Goal: Navigation & Orientation: Find specific page/section

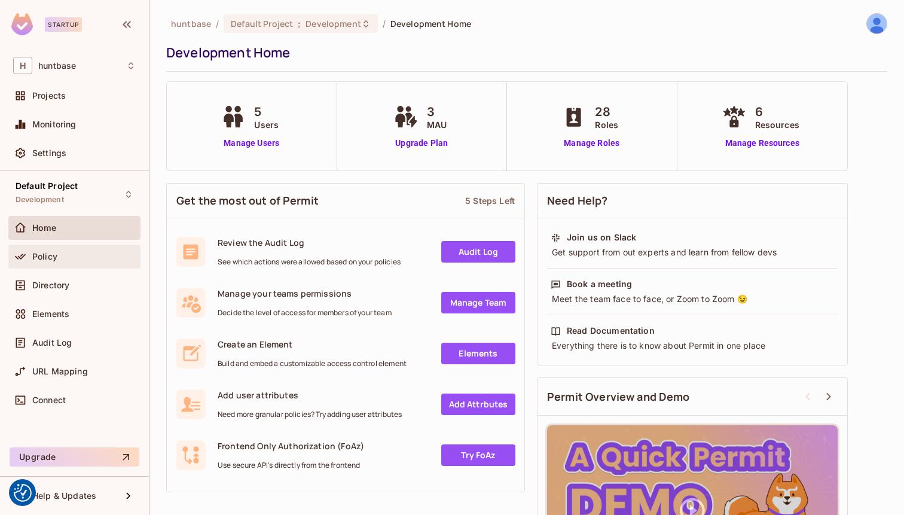
click at [60, 262] on div "Policy" at bounding box center [74, 256] width 123 height 14
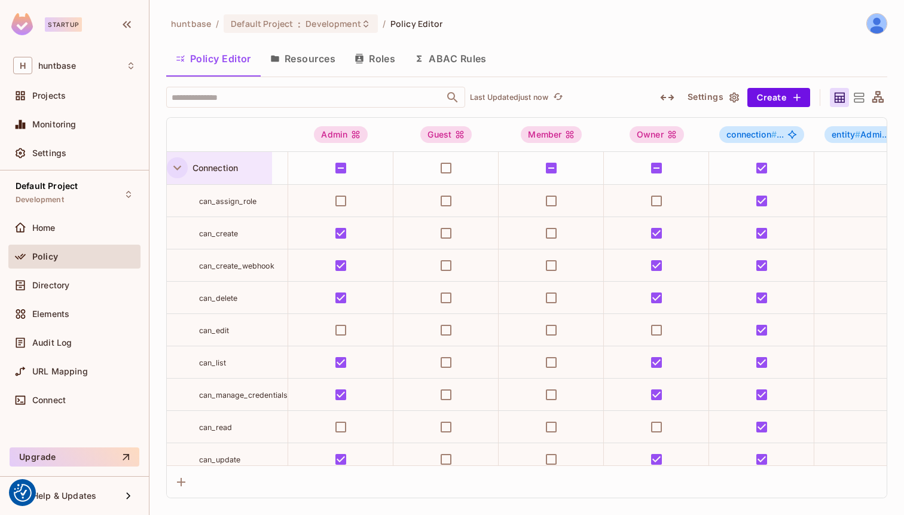
click at [173, 169] on icon "button" at bounding box center [177, 168] width 16 height 16
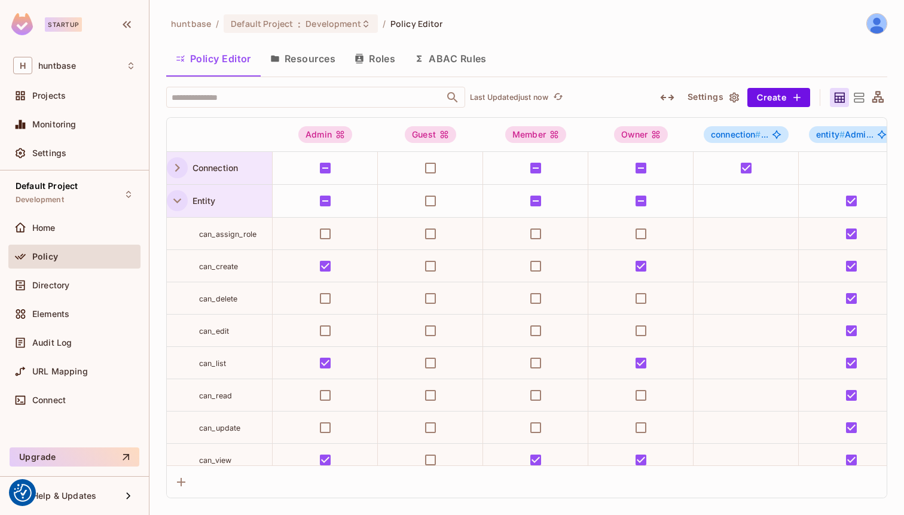
click at [175, 193] on icon "button" at bounding box center [177, 201] width 16 height 16
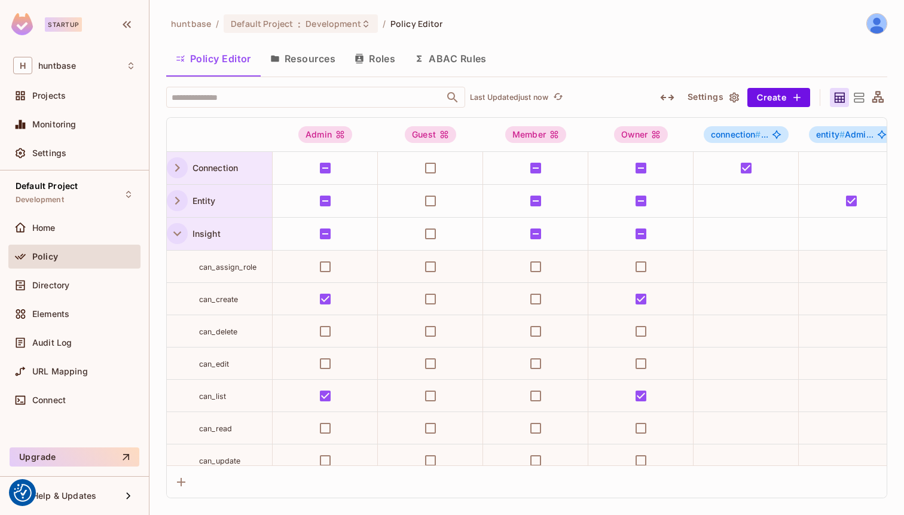
click at [179, 227] on icon "button" at bounding box center [177, 233] width 16 height 16
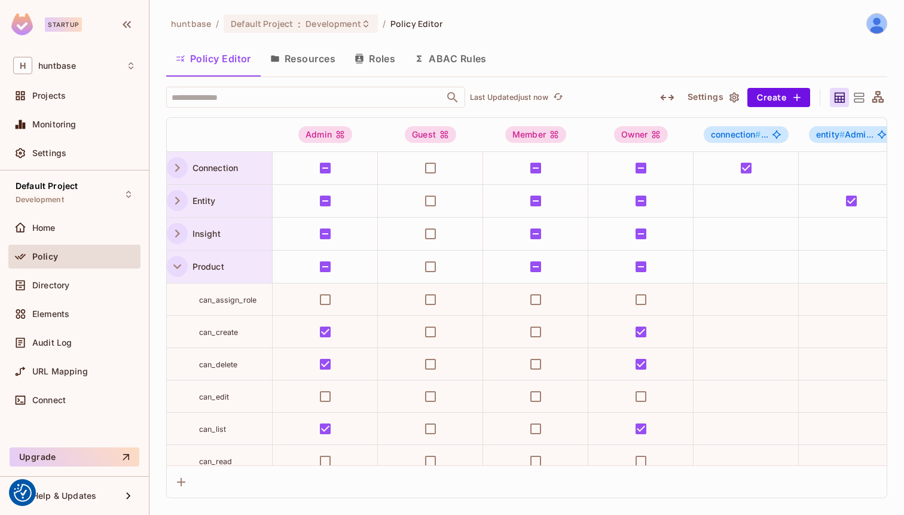
click at [182, 264] on icon "button" at bounding box center [177, 266] width 16 height 16
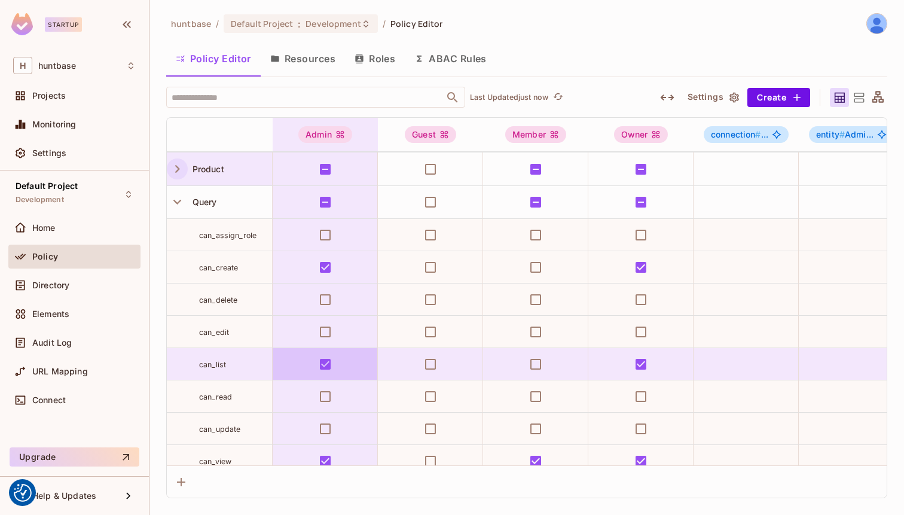
scroll to position [89, 0]
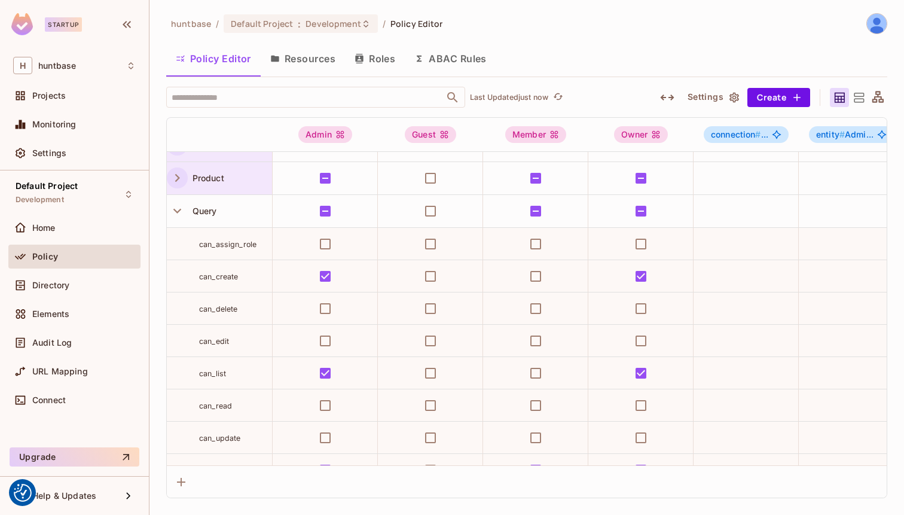
click at [68, 258] on div "Policy" at bounding box center [83, 257] width 103 height 10
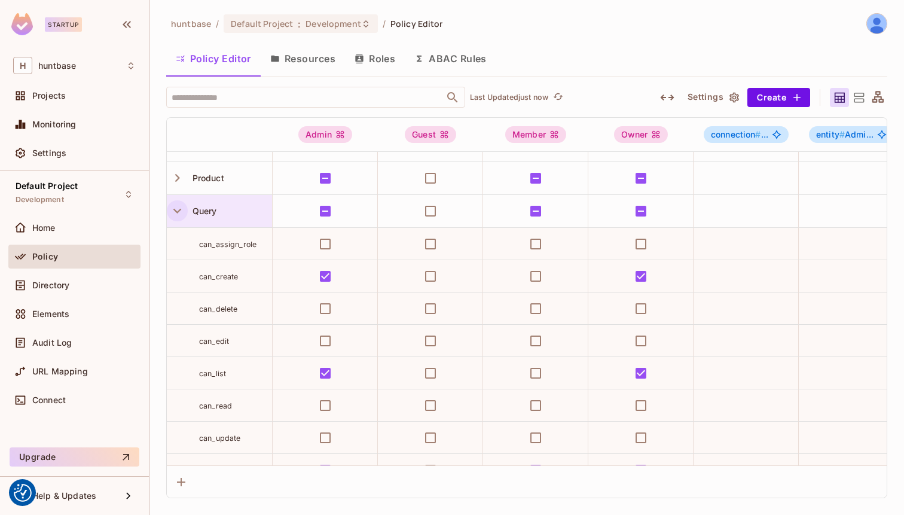
click at [176, 214] on icon "button" at bounding box center [177, 211] width 16 height 16
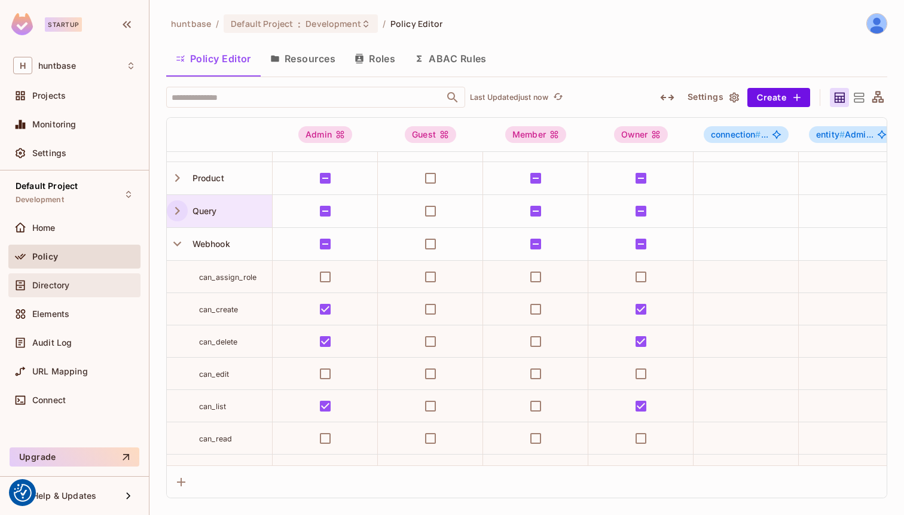
click at [69, 294] on div "Directory" at bounding box center [74, 285] width 132 height 24
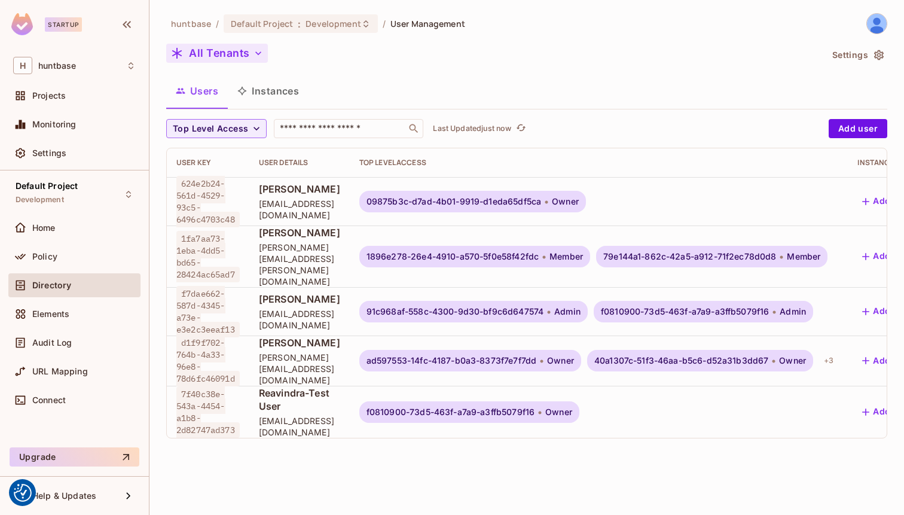
click at [245, 51] on button "All Tenants" at bounding box center [217, 53] width 102 height 19
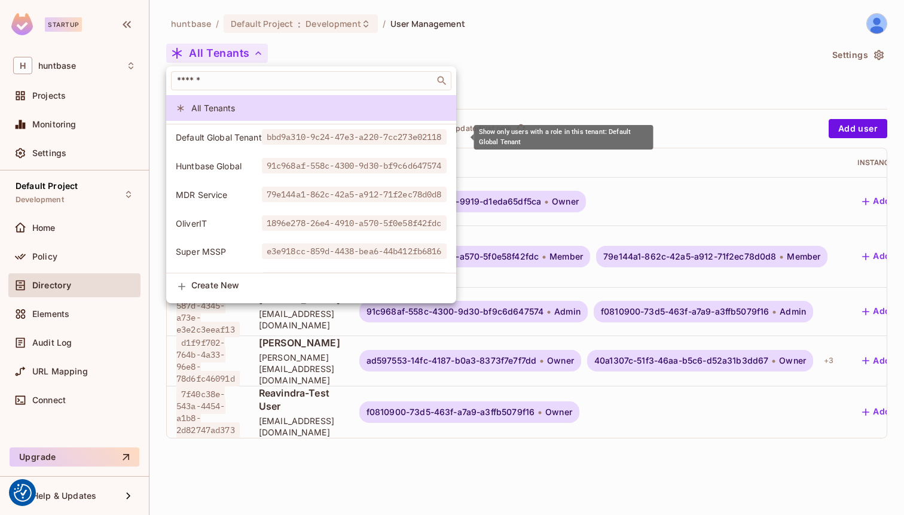
click at [249, 126] on li "Default Global Tenant bbd9a310-9c24-47e3-a220-7cc273e02118" at bounding box center [311, 137] width 290 height 26
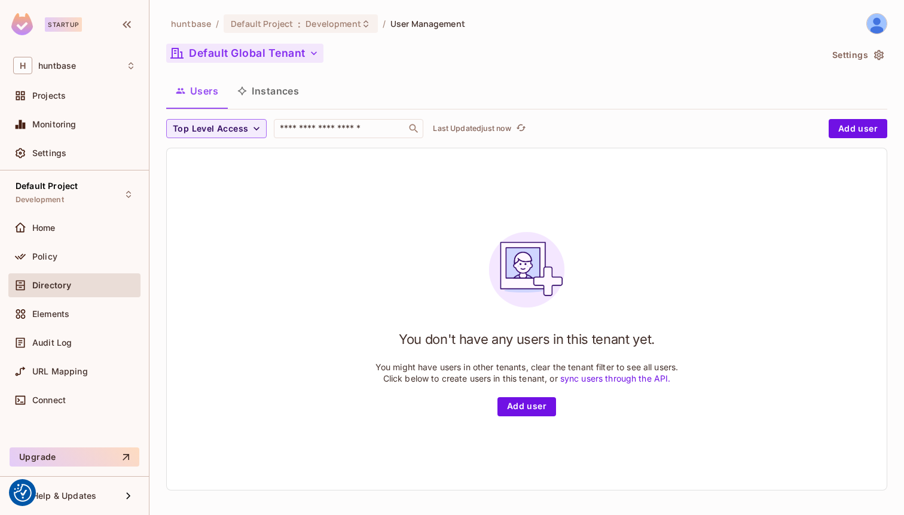
click at [226, 50] on button "Default Global Tenant" at bounding box center [244, 53] width 157 height 19
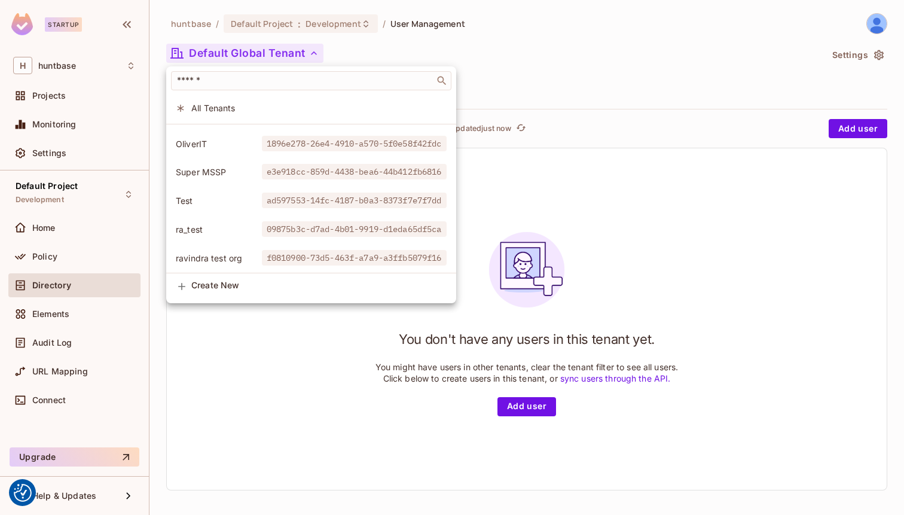
scroll to position [81, 0]
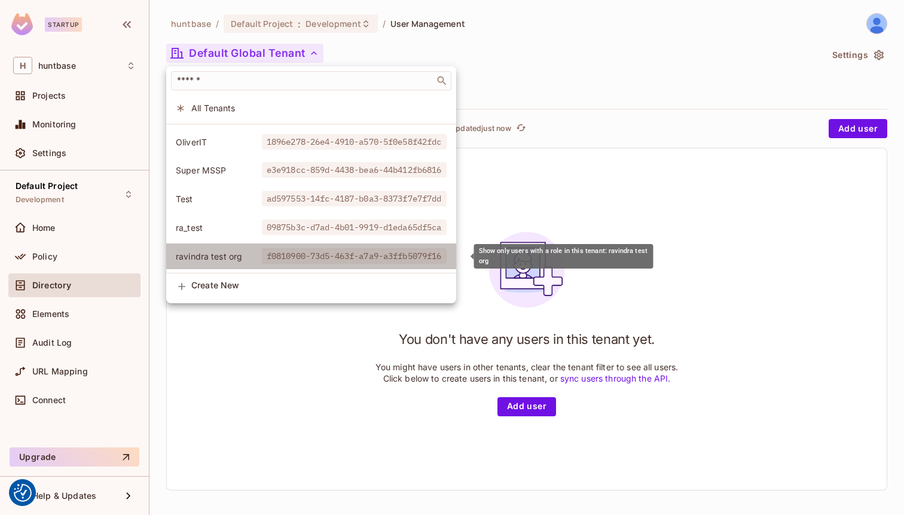
click at [240, 258] on span "ravindra test org" at bounding box center [219, 256] width 86 height 11
